Goal: Information Seeking & Learning: Learn about a topic

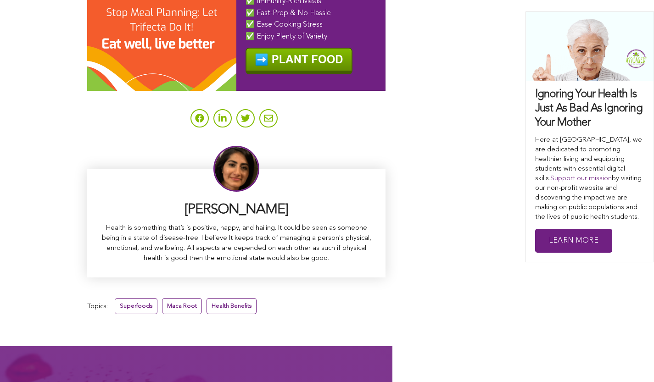
scroll to position [5972, 0]
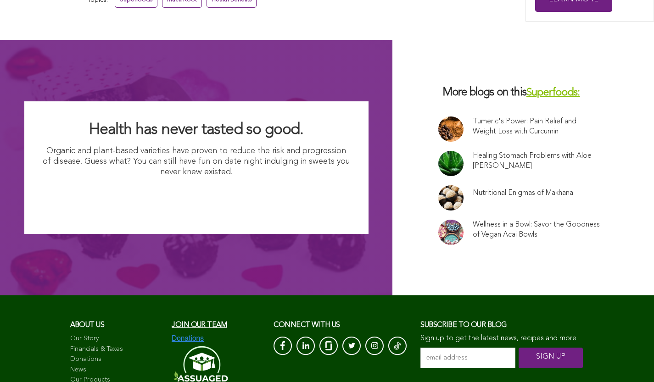
click at [472, 188] on link "Nutritional Enigmas of Makhana" at bounding box center [522, 193] width 100 height 10
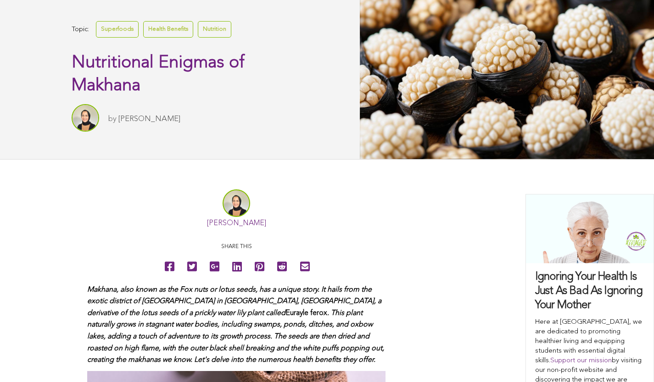
scroll to position [99, 0]
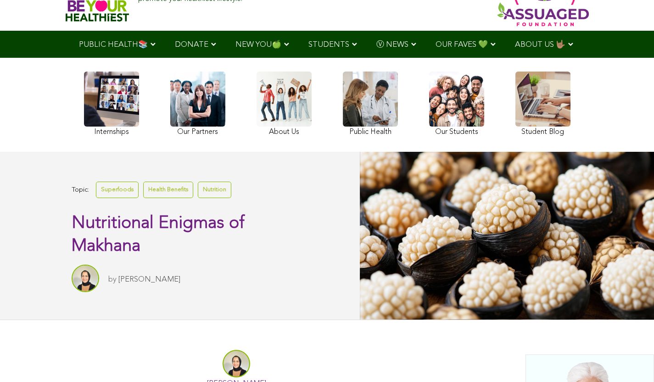
click at [429, 134] on link at bounding box center [456, 105] width 55 height 67
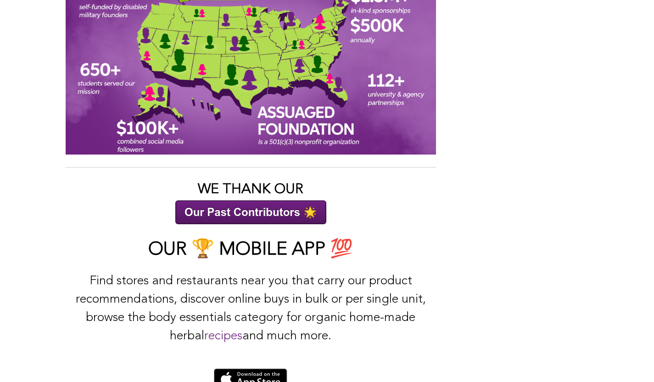
scroll to position [1285, 0]
